Goal: Transaction & Acquisition: Purchase product/service

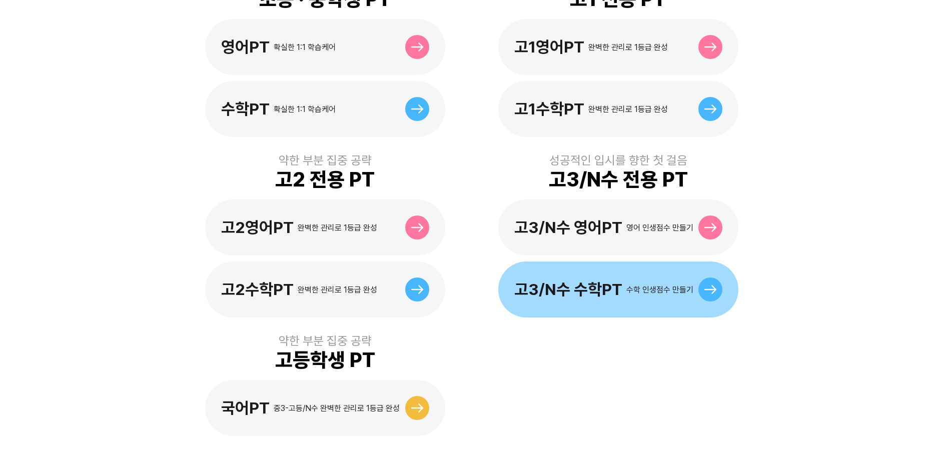
scroll to position [368, 0]
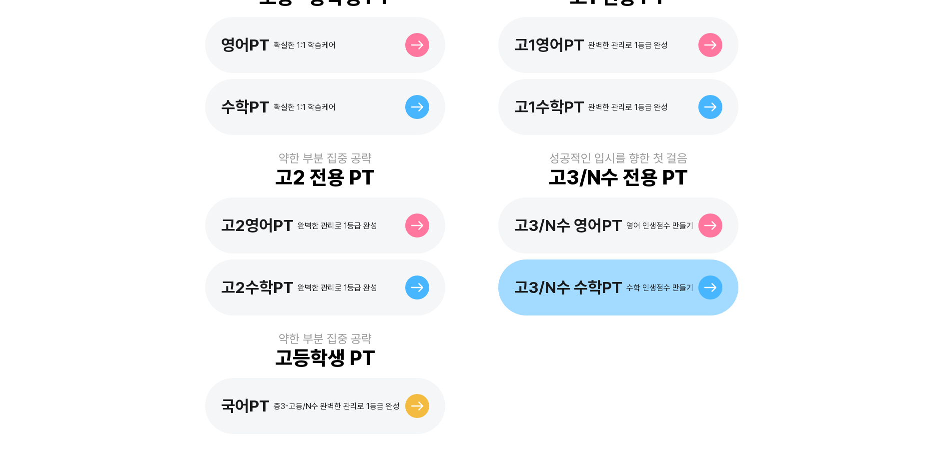
click at [592, 278] on div "고3/N수 수학PT" at bounding box center [568, 287] width 108 height 19
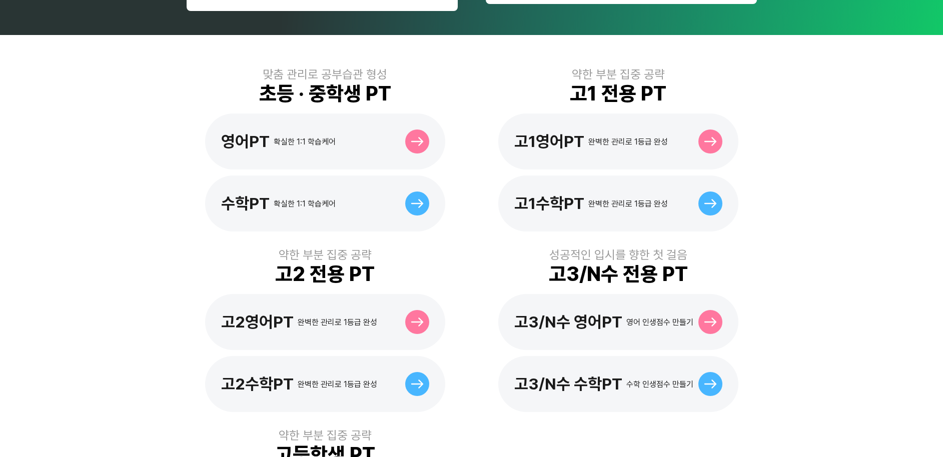
scroll to position [471, 0]
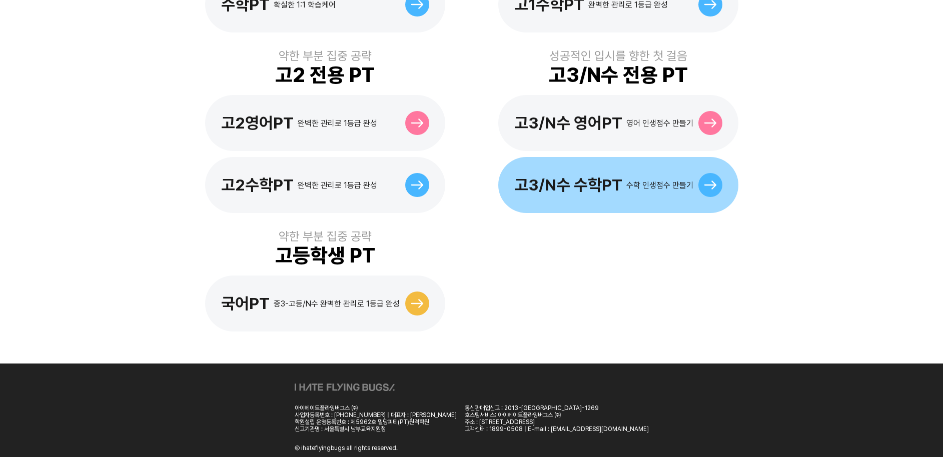
click at [615, 183] on div "고3/N수 수학PT 수학 인생점수 만들기" at bounding box center [618, 185] width 240 height 56
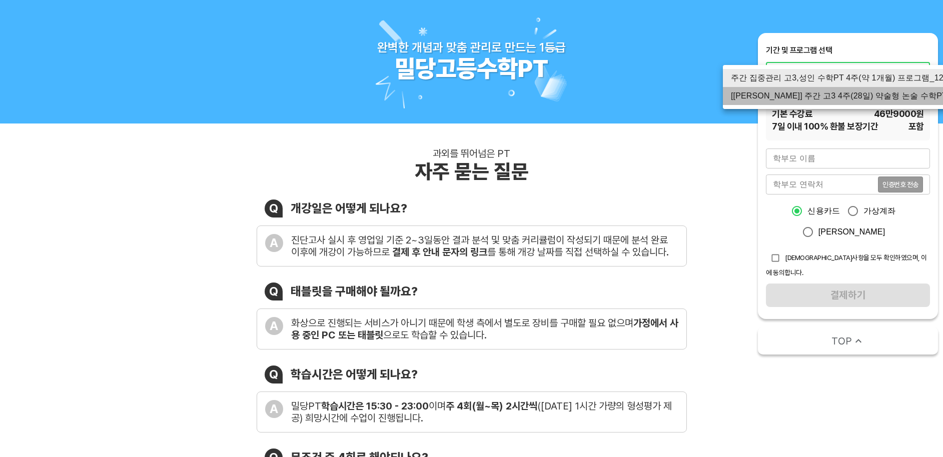
click at [888, 95] on li "[[PERSON_NAME]] 주간 고3 4주(28일) 약술형 논술 수학PT_120분" at bounding box center [852, 96] width 258 height 18
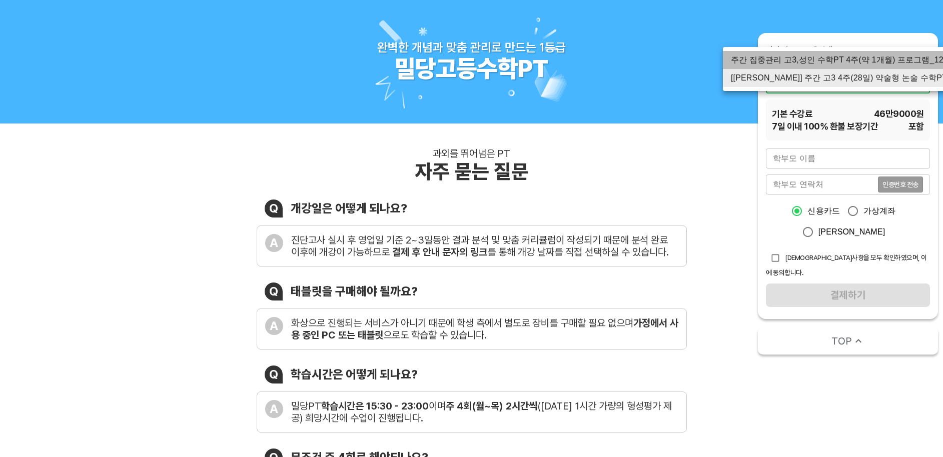
click at [867, 61] on li "주간 집중관리 고3,성인 수학PT 4주(약 1개월) 프로그램_120분" at bounding box center [852, 60] width 258 height 18
type input "1765"
